Goal: Find specific page/section

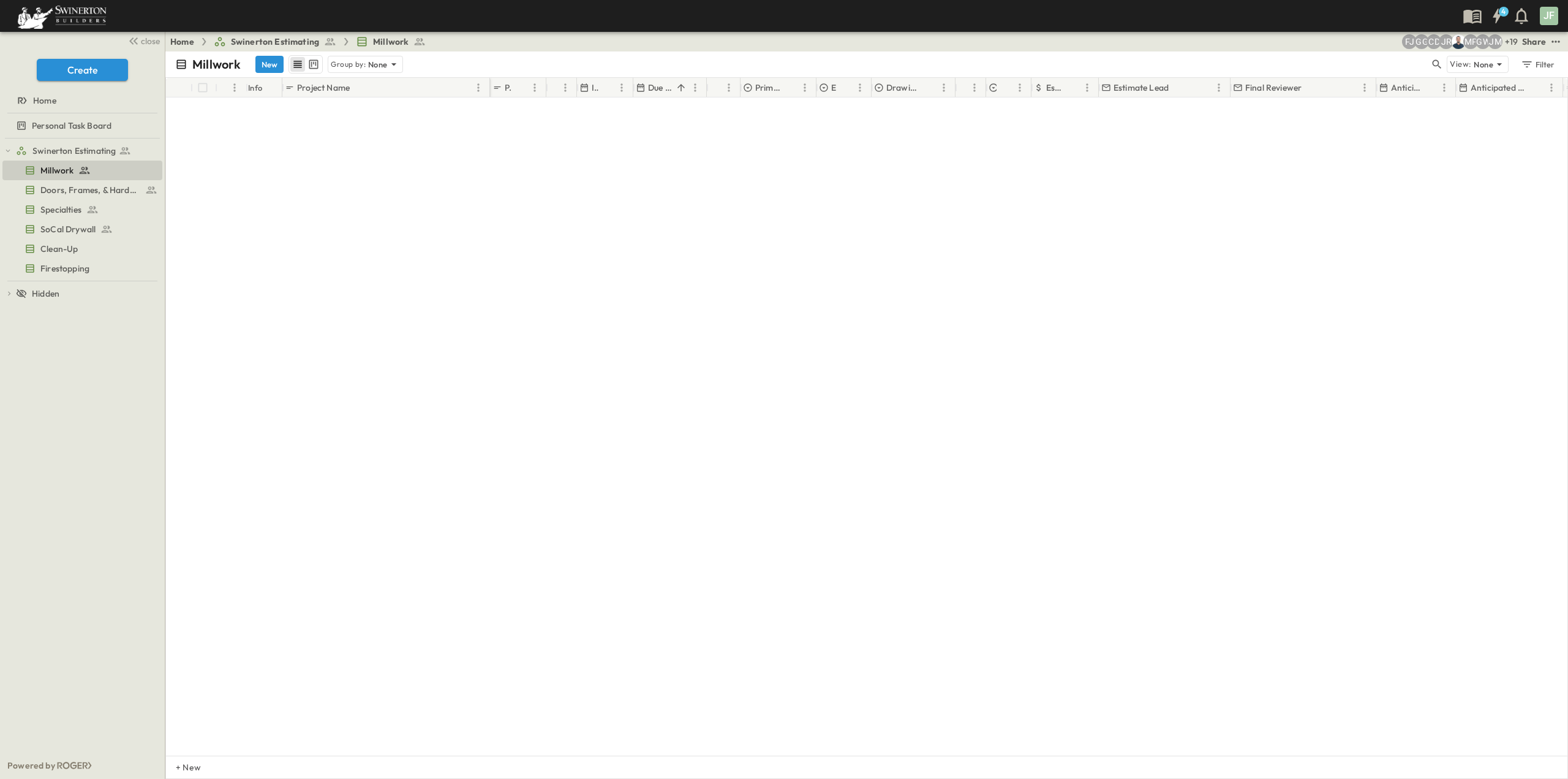
scroll to position [2746, 0]
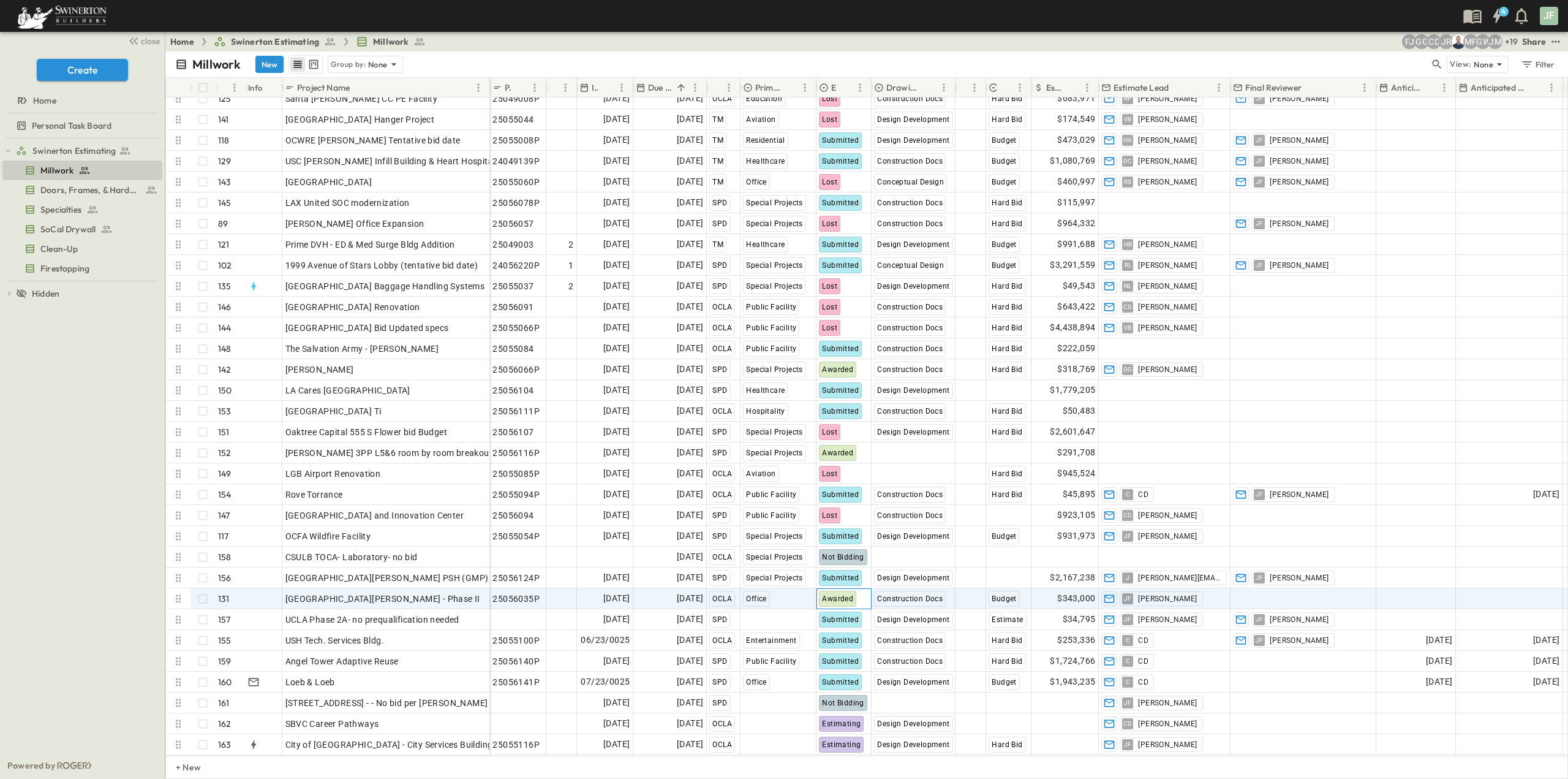
click at [836, 594] on span "Awarded" at bounding box center [838, 599] width 31 height 9
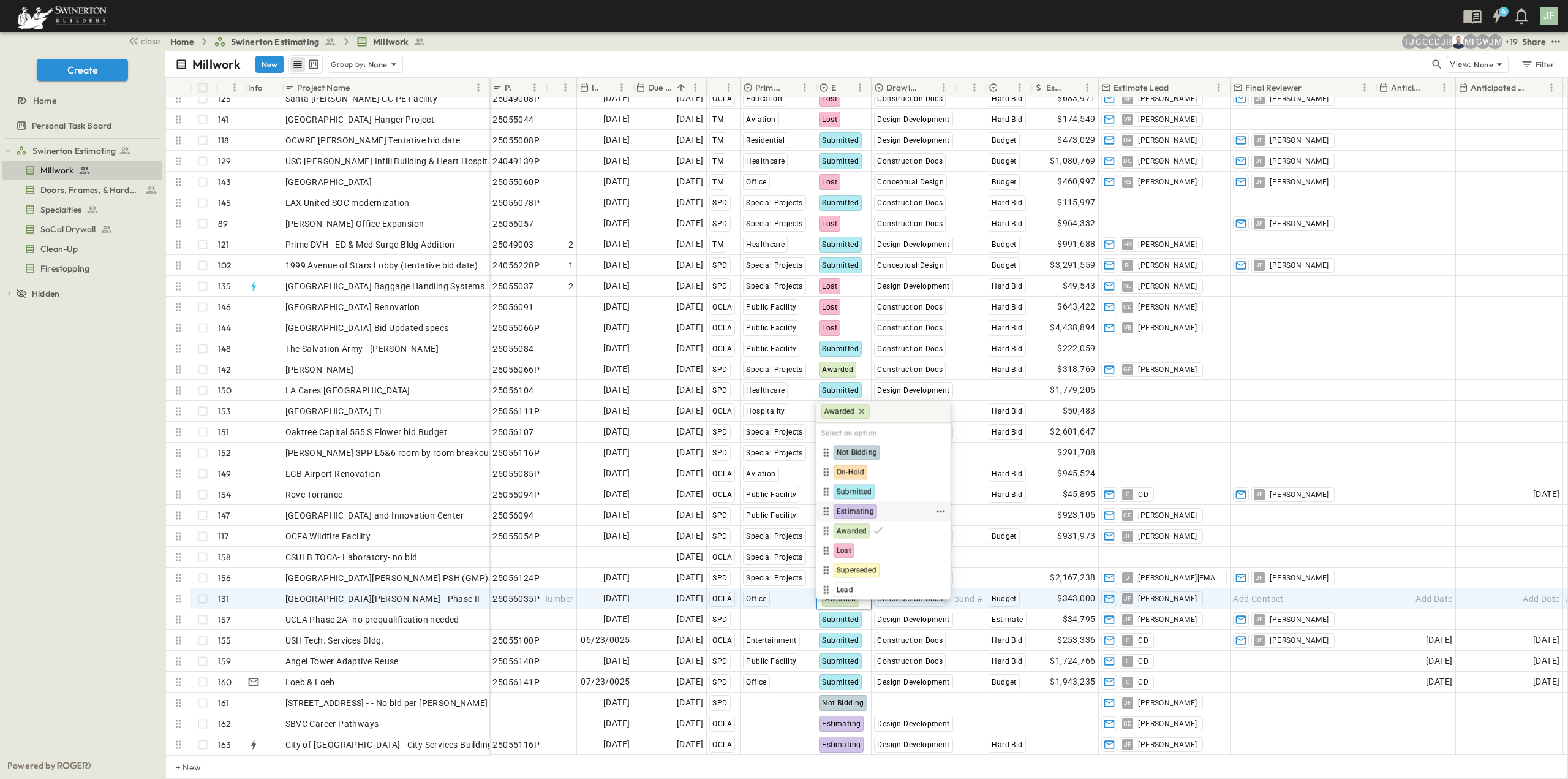
click at [845, 512] on span "Estimating" at bounding box center [856, 511] width 38 height 10
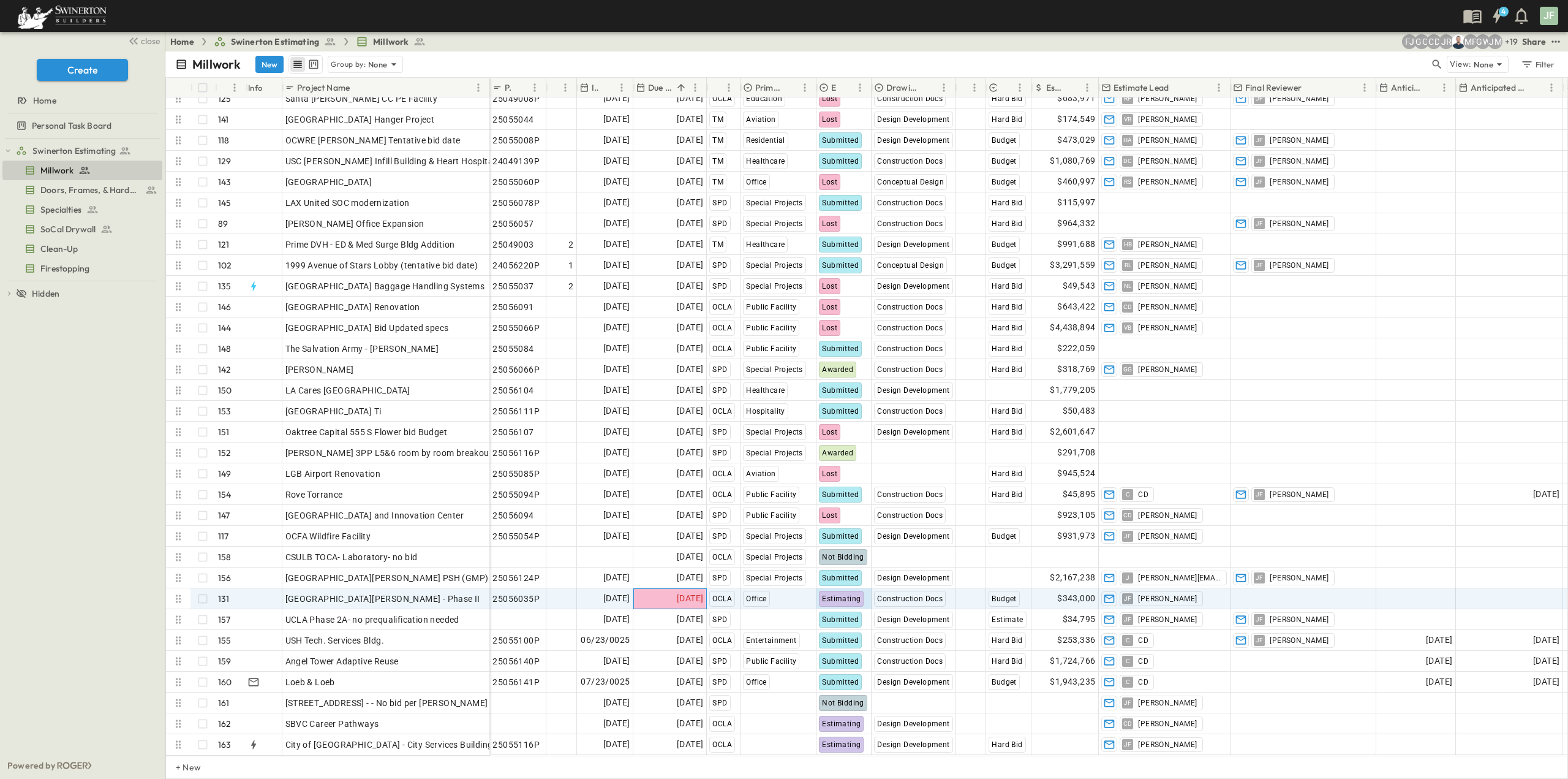
click at [680, 591] on span "[DATE]" at bounding box center [690, 598] width 26 height 14
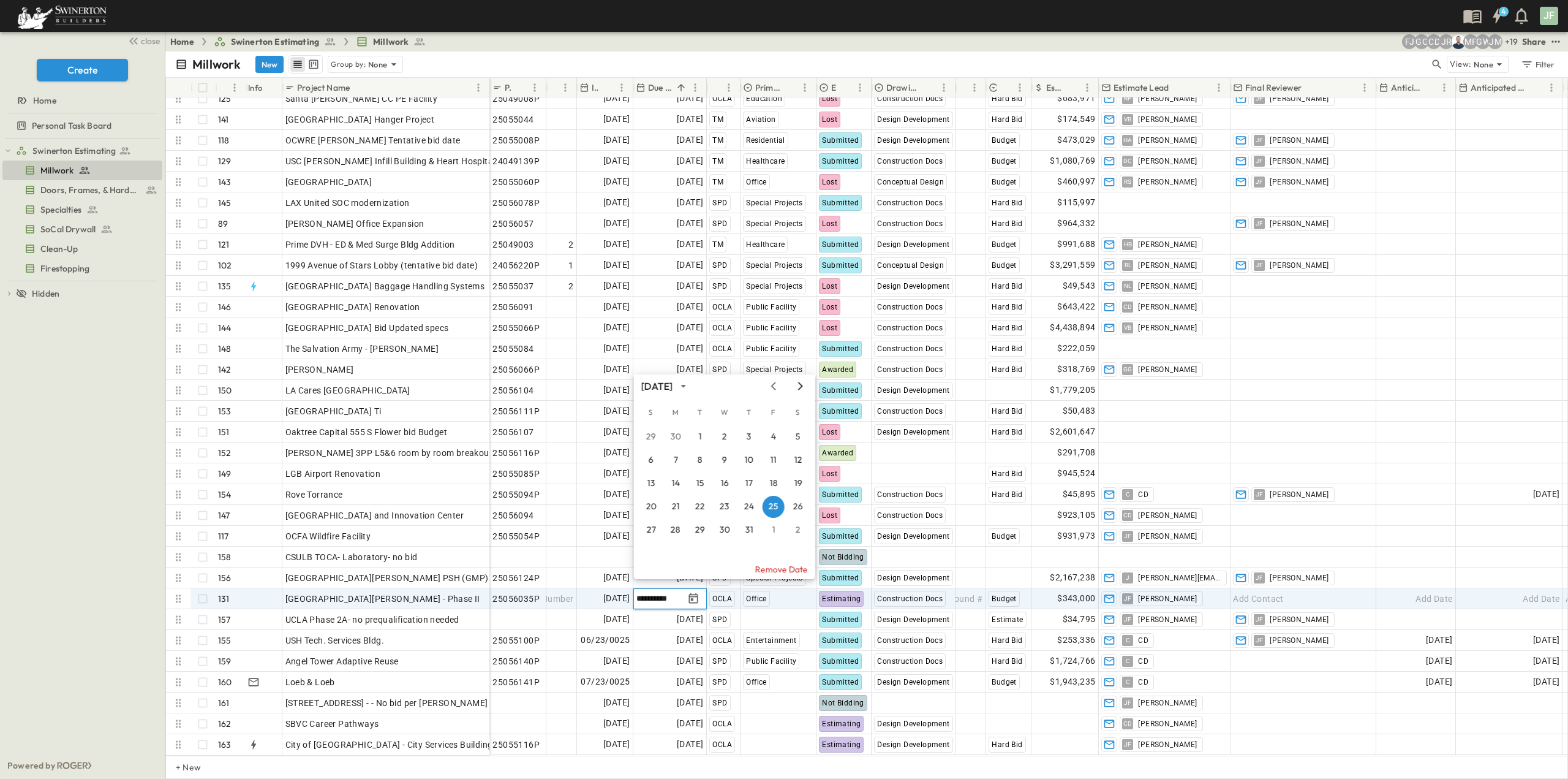
click at [803, 387] on icon "Next month" at bounding box center [800, 386] width 14 height 10
click at [774, 487] on button "15" at bounding box center [773, 483] width 22 height 22
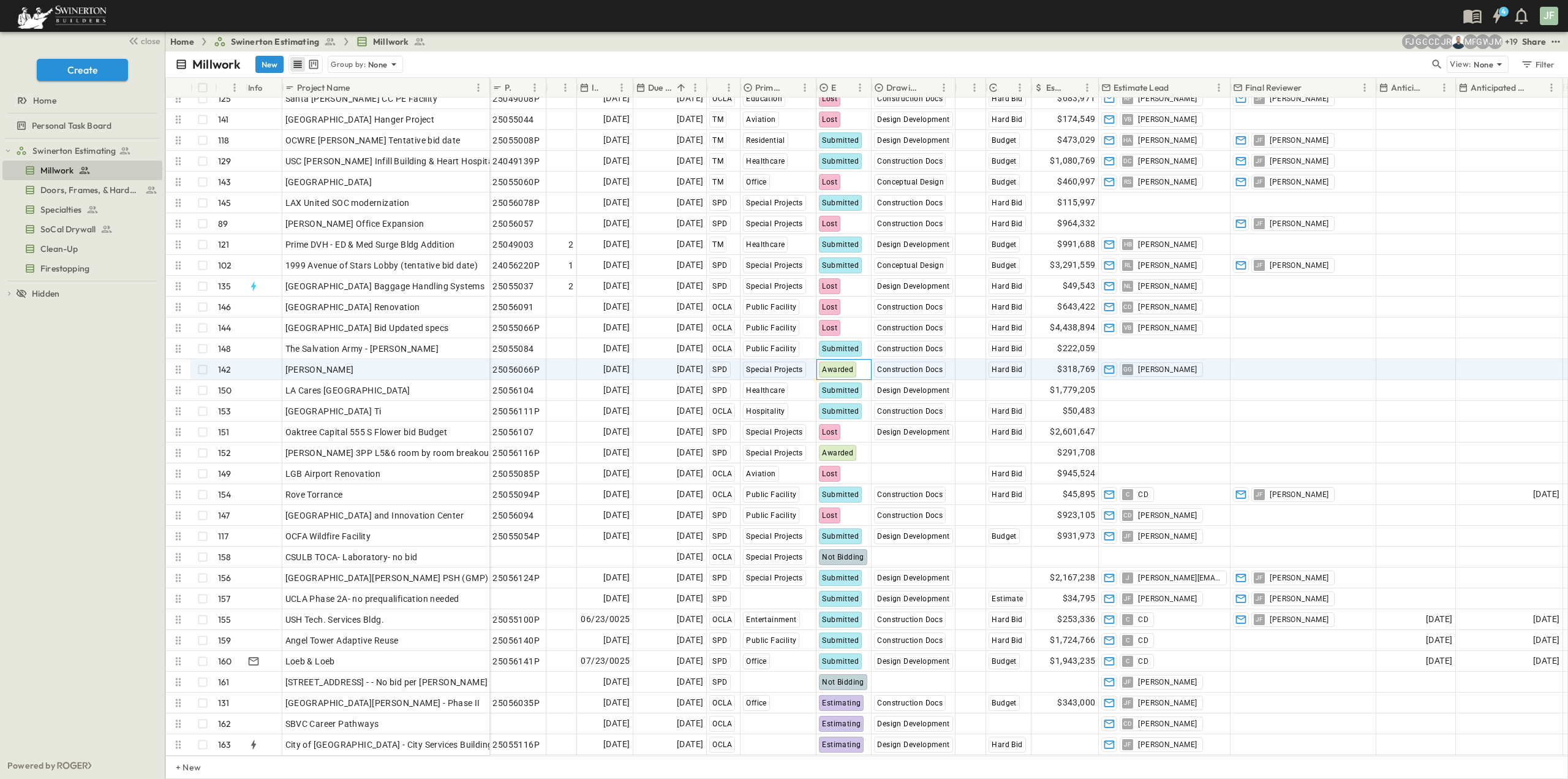
click at [856, 360] on div "Awarded" at bounding box center [843, 369] width 54 height 19
click at [688, 363] on span "[DATE]" at bounding box center [690, 369] width 26 height 14
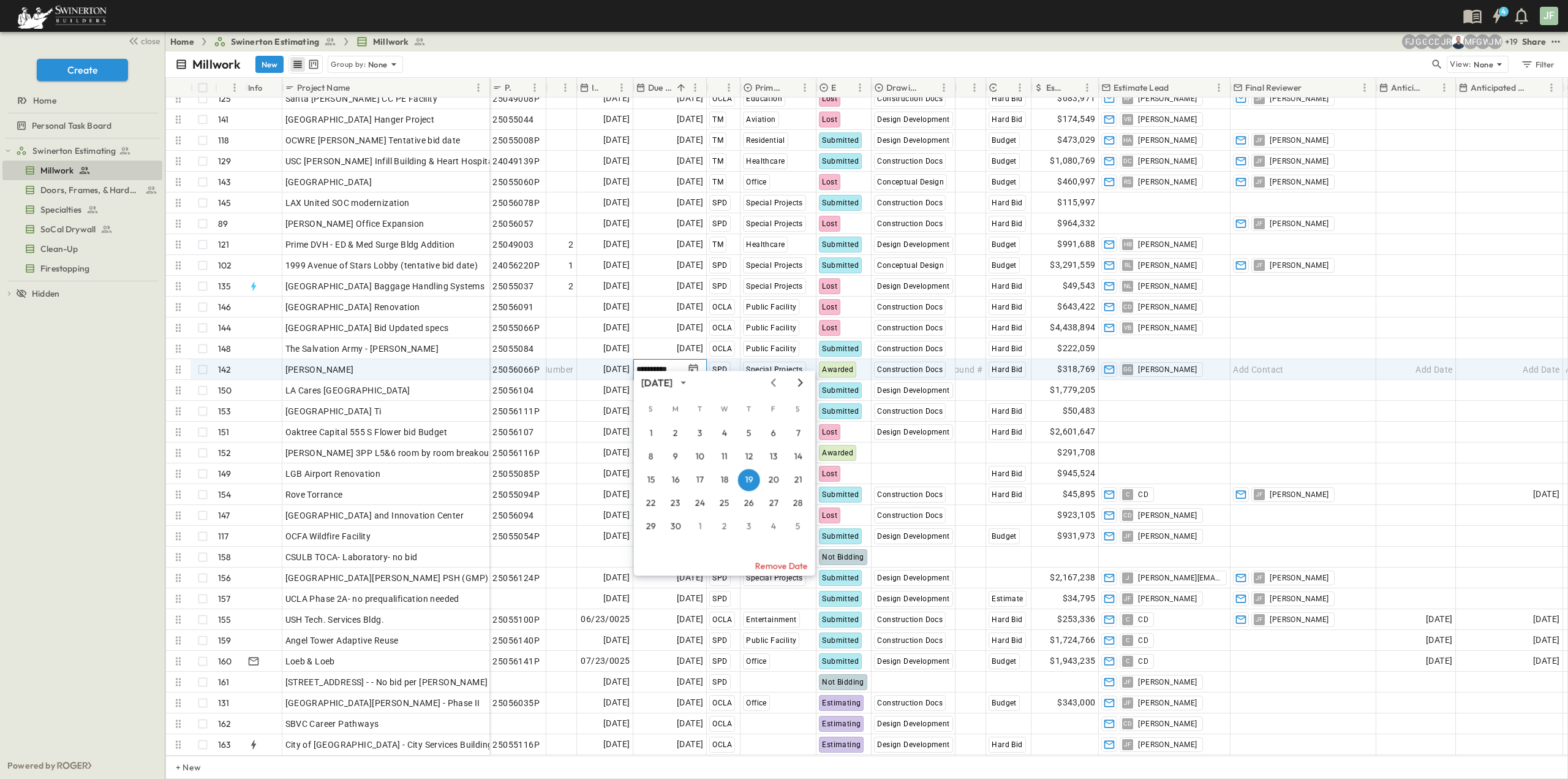
click at [804, 382] on icon "Next month" at bounding box center [800, 383] width 14 height 10
click at [770, 477] on button "15" at bounding box center [773, 479] width 22 height 22
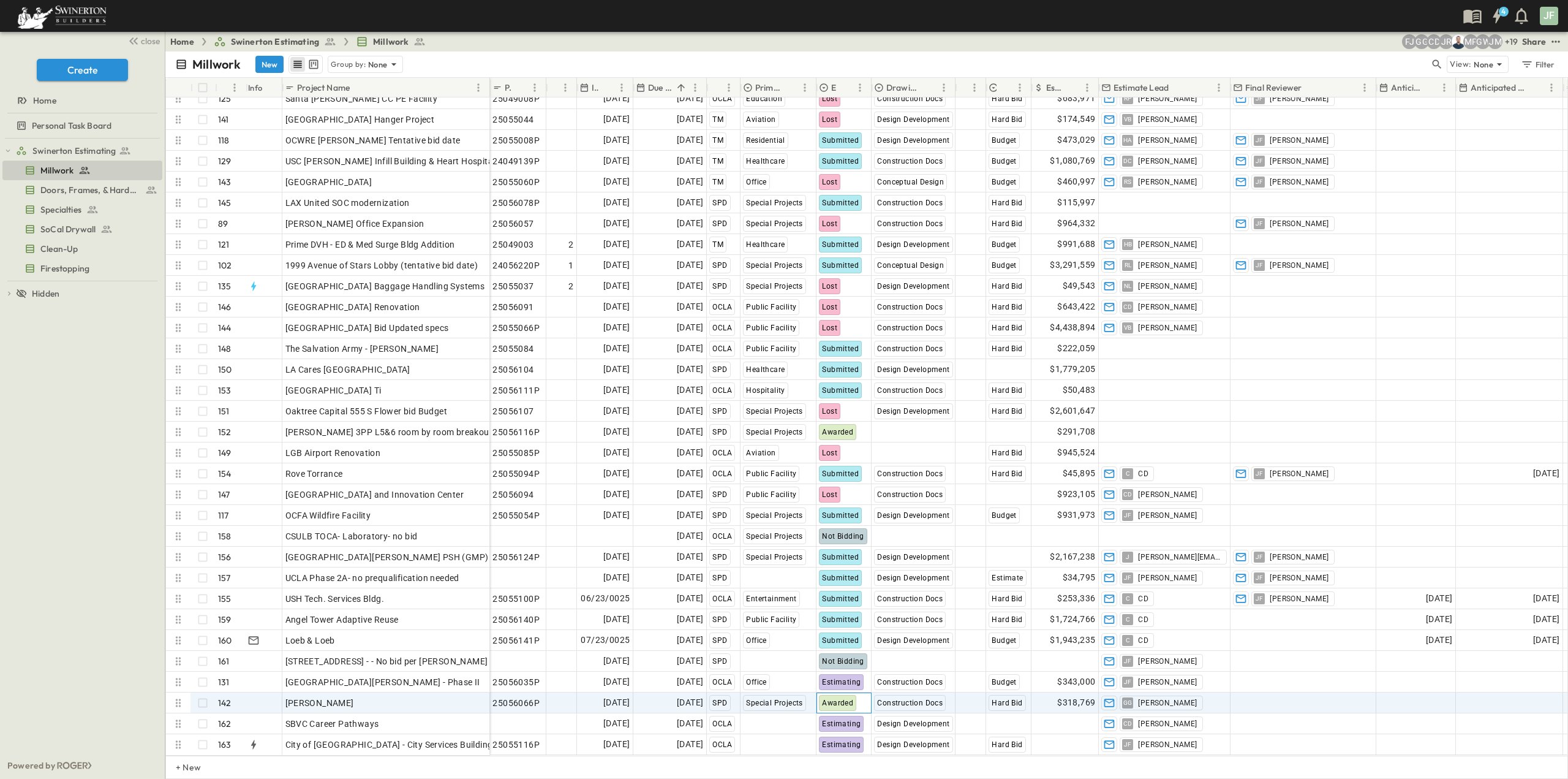
click at [843, 698] on span "Awarded" at bounding box center [838, 703] width 31 height 9
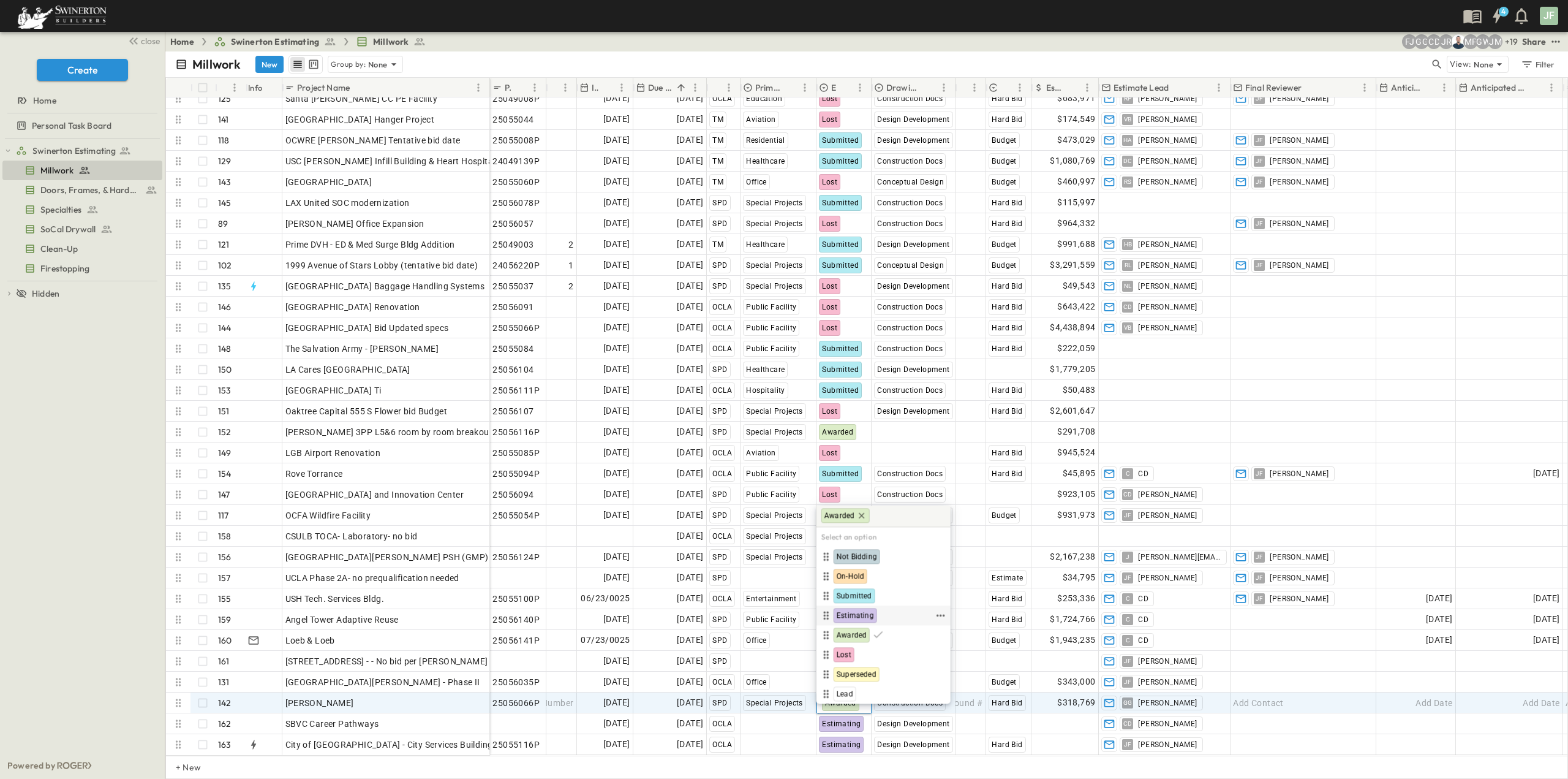
click at [861, 615] on span "Estimating" at bounding box center [856, 615] width 38 height 10
